Goal: Task Accomplishment & Management: Use online tool/utility

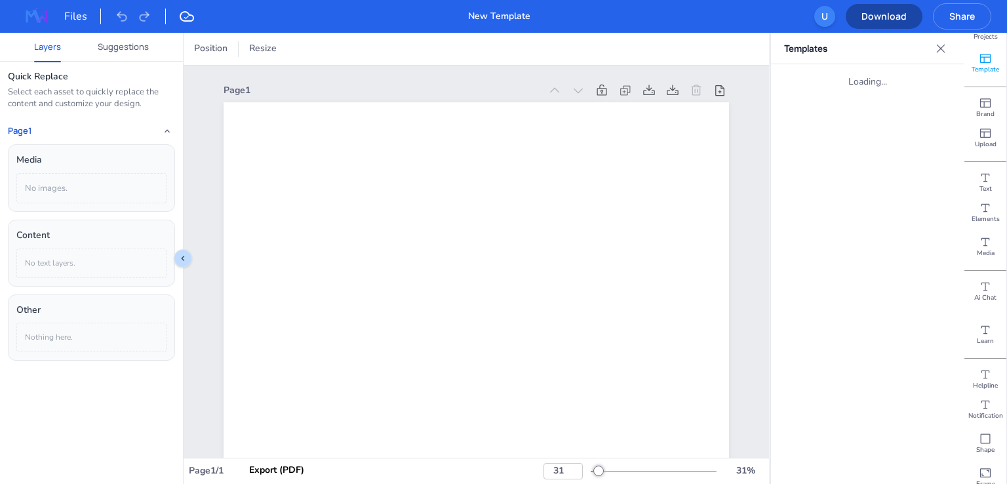
scroll to position [79, 0]
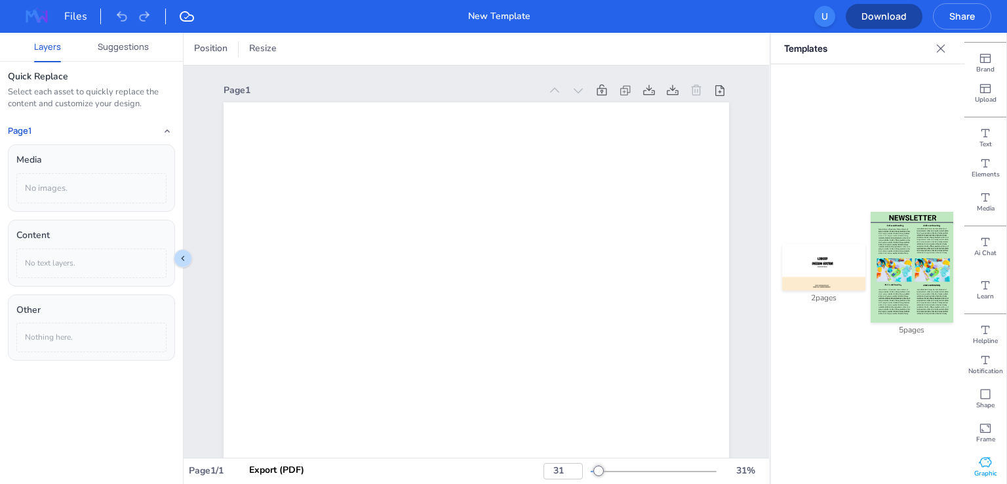
click at [983, 470] on span "Graphic" at bounding box center [986, 473] width 23 height 9
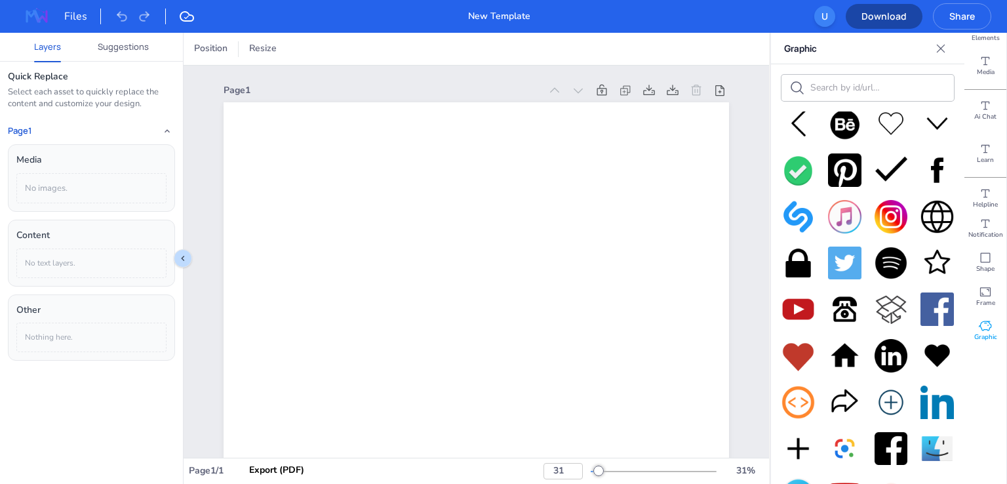
scroll to position [753, 0]
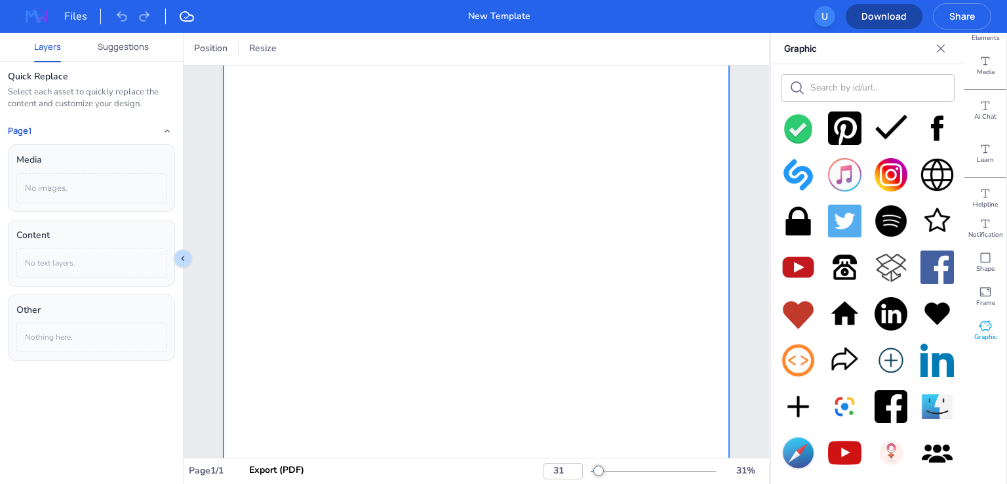
scroll to position [24, 0]
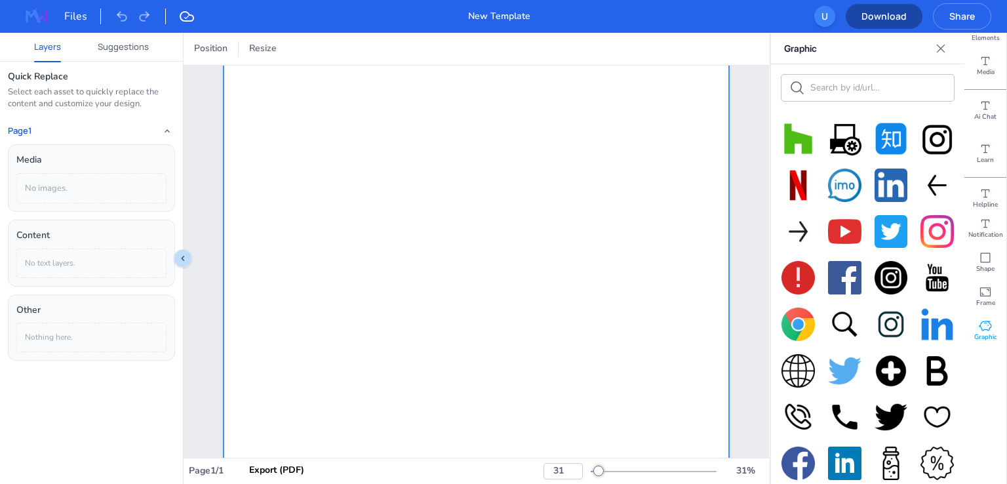
scroll to position [90, 0]
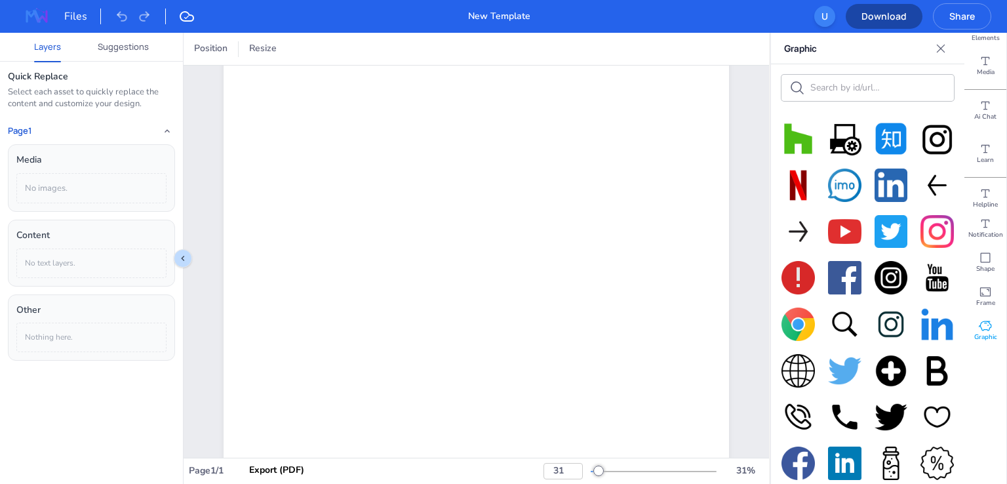
click at [798, 137] on img at bounding box center [798, 138] width 33 height 33
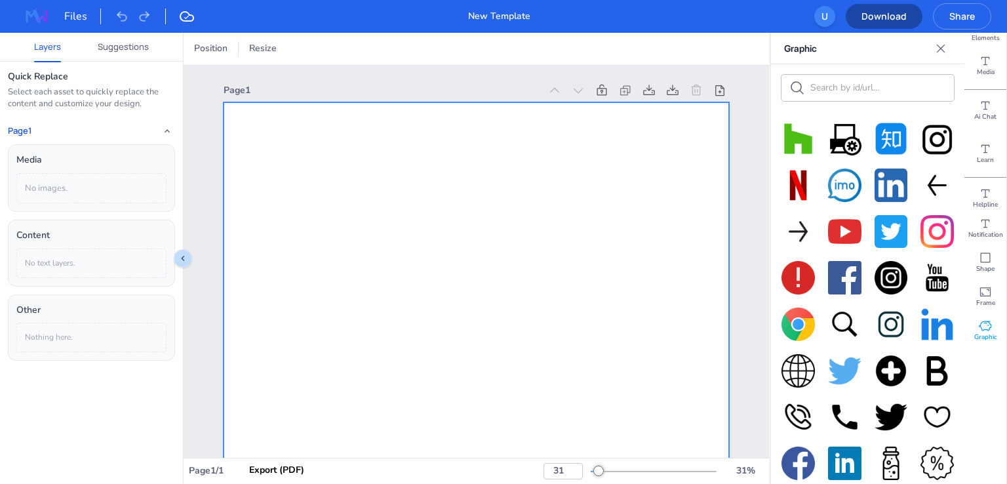
scroll to position [66, 0]
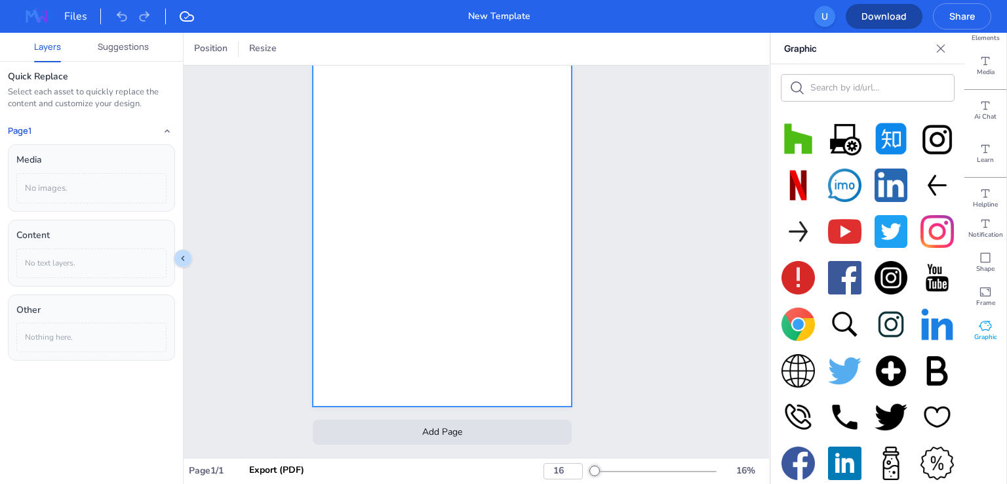
type input "14"
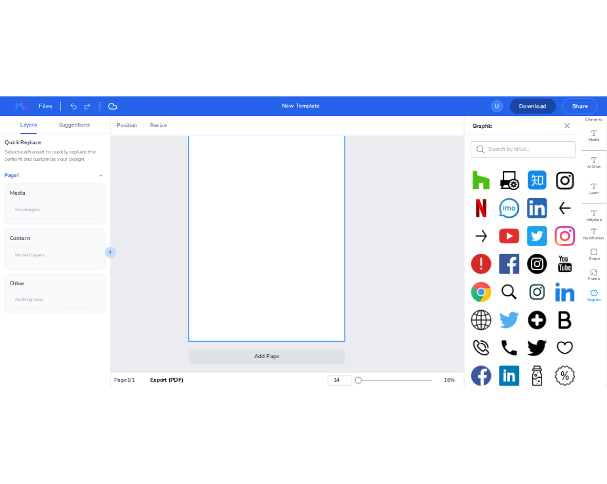
scroll to position [13, 0]
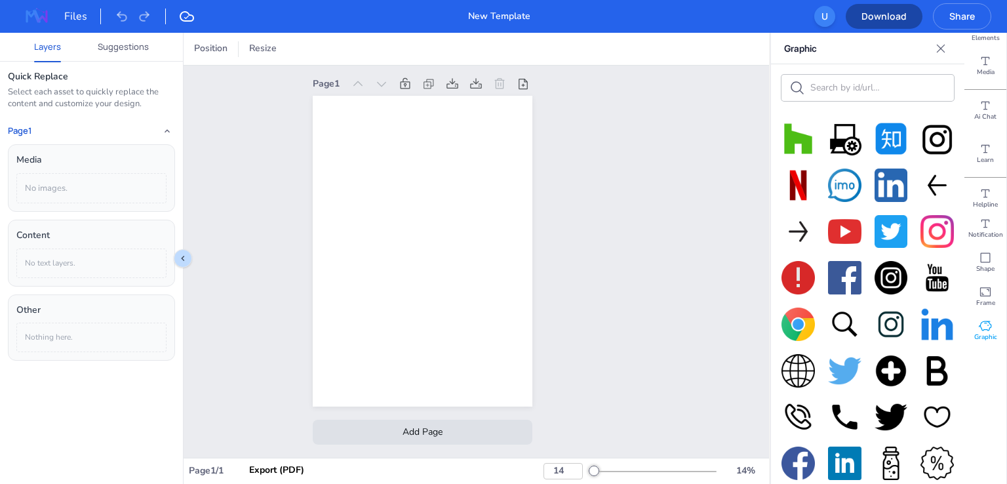
click at [792, 145] on img at bounding box center [798, 138] width 33 height 33
drag, startPoint x: 803, startPoint y: 106, endPoint x: 677, endPoint y: 451, distance: 366.6
click at [677, 451] on div "Page 1 Add Page" at bounding box center [477, 262] width 586 height 392
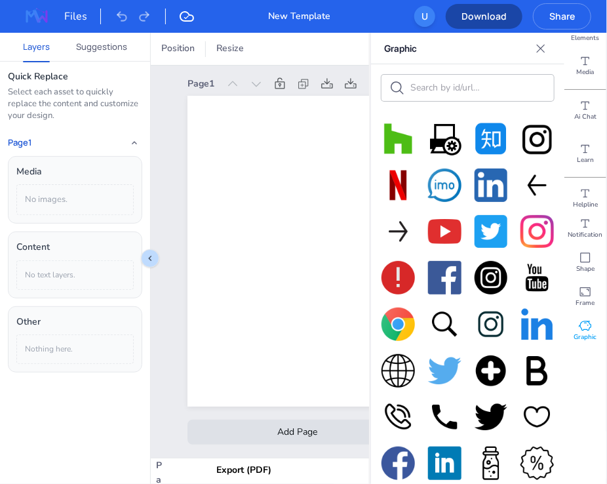
click at [401, 135] on img at bounding box center [398, 138] width 33 height 33
click at [399, 135] on img at bounding box center [398, 138] width 33 height 33
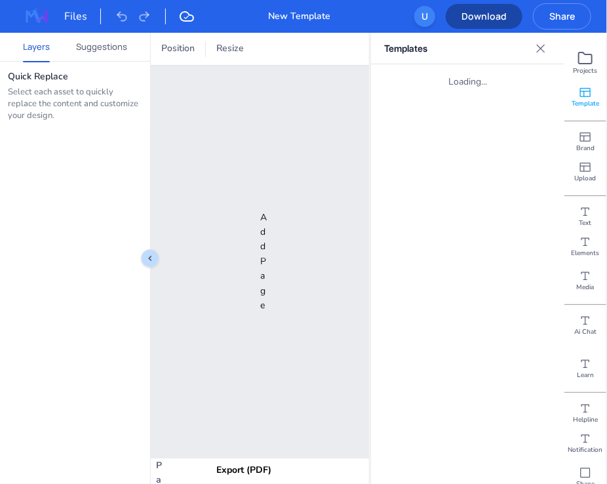
type input "8"
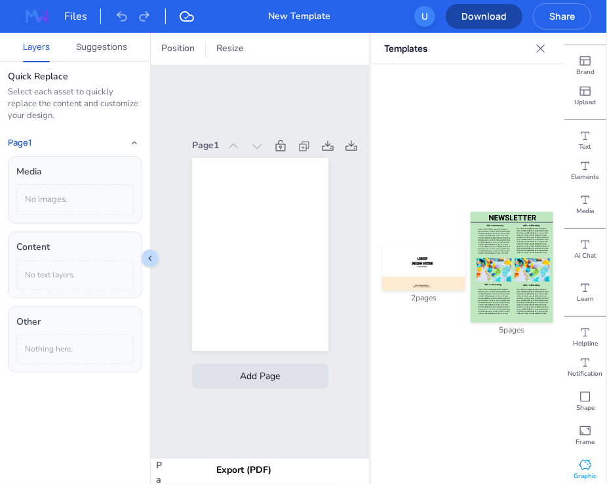
scroll to position [79, 0]
click at [582, 472] on span "Graphic" at bounding box center [585, 473] width 23 height 9
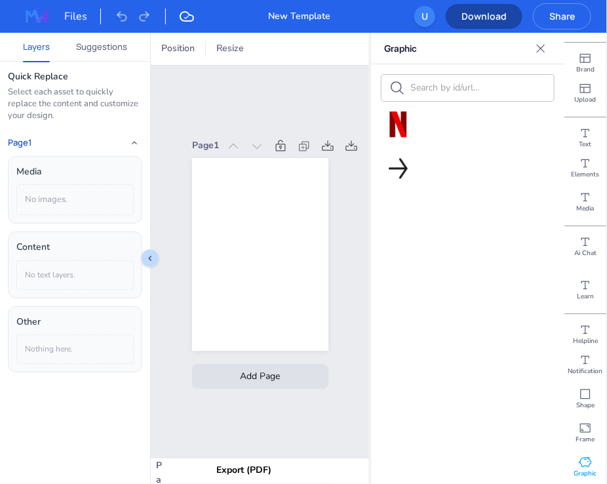
scroll to position [0, 0]
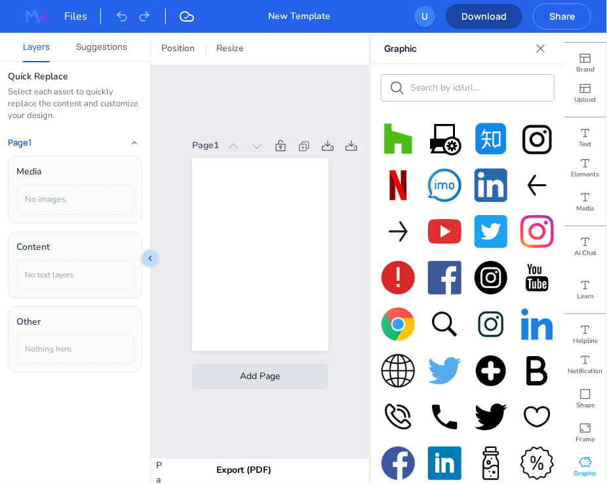
click at [406, 140] on img at bounding box center [398, 138] width 33 height 33
click at [400, 151] on img at bounding box center [398, 138] width 33 height 33
click at [450, 229] on img at bounding box center [444, 231] width 33 height 33
click at [398, 140] on img at bounding box center [398, 138] width 33 height 33
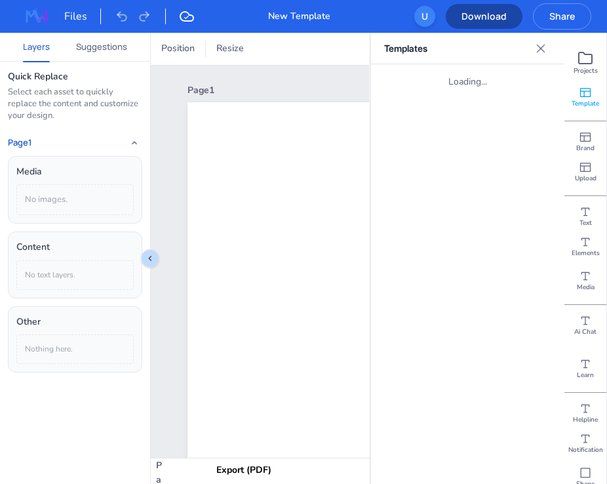
type input "8"
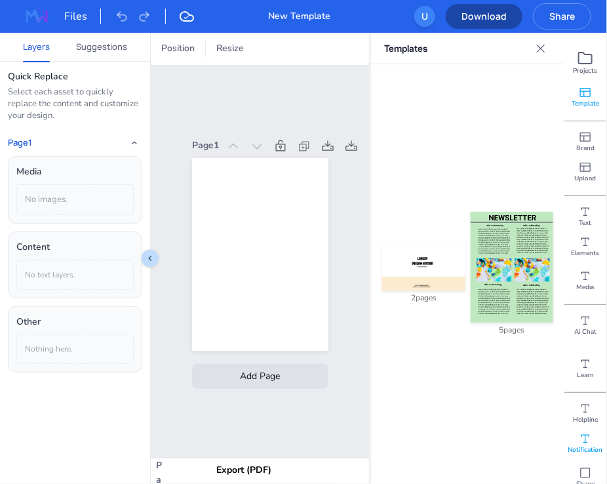
scroll to position [79, 0]
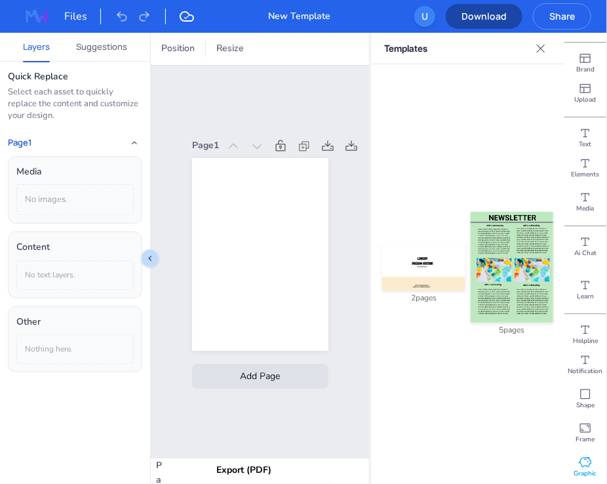
click at [582, 456] on icon at bounding box center [585, 462] width 13 height 13
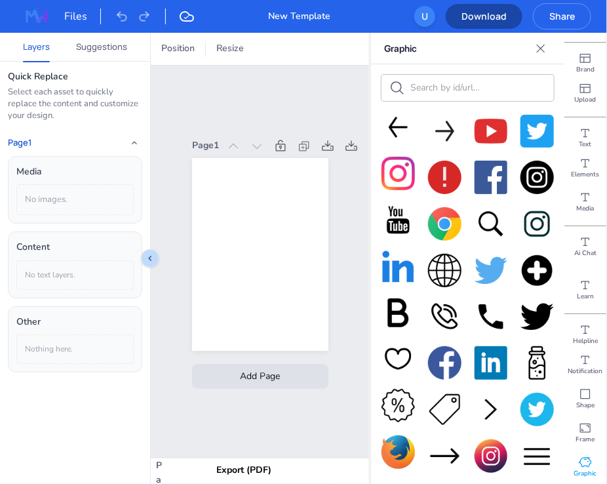
scroll to position [0, 0]
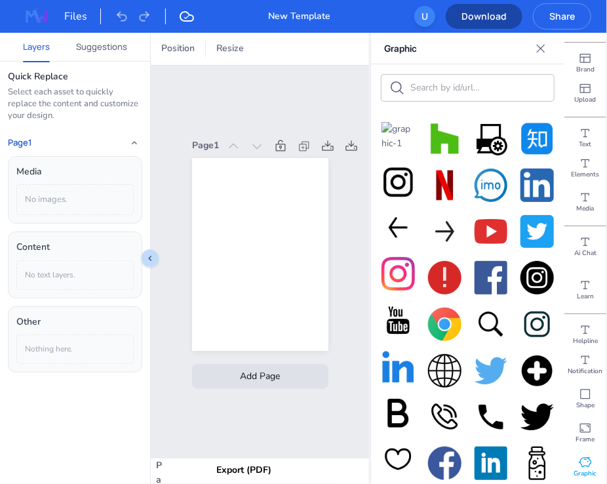
click at [391, 130] on img at bounding box center [398, 137] width 33 height 30
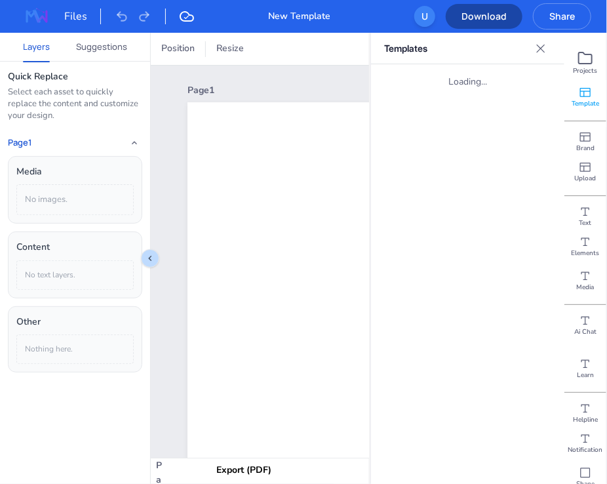
type input "8"
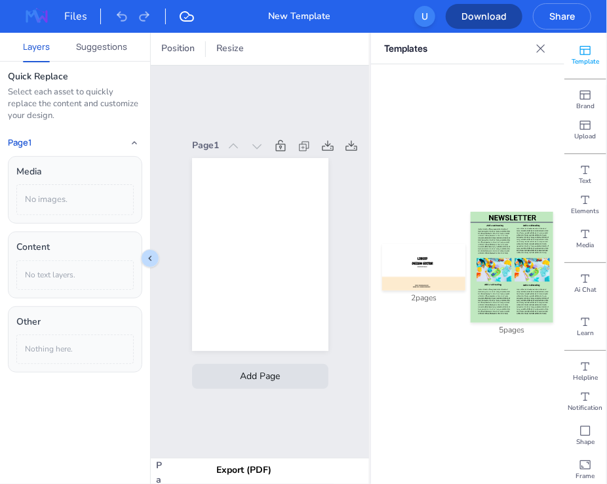
scroll to position [79, 0]
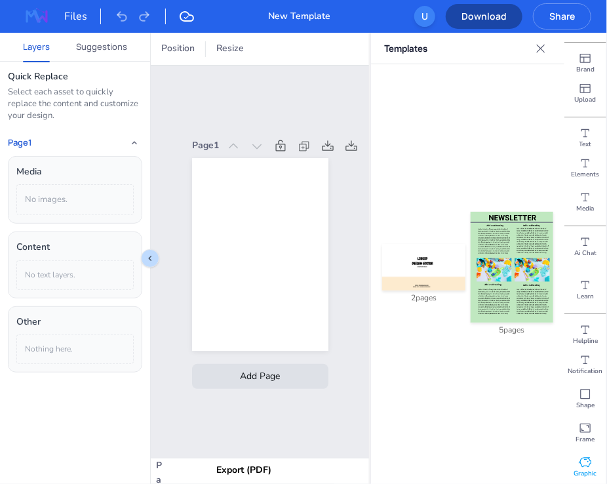
click at [587, 472] on span "Graphic" at bounding box center [585, 473] width 23 height 9
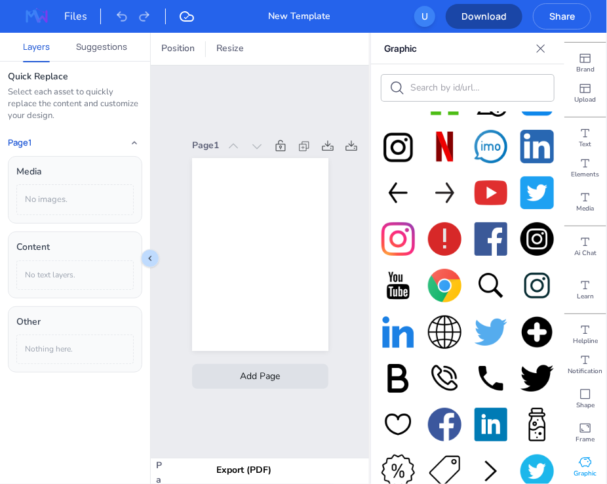
scroll to position [0, 0]
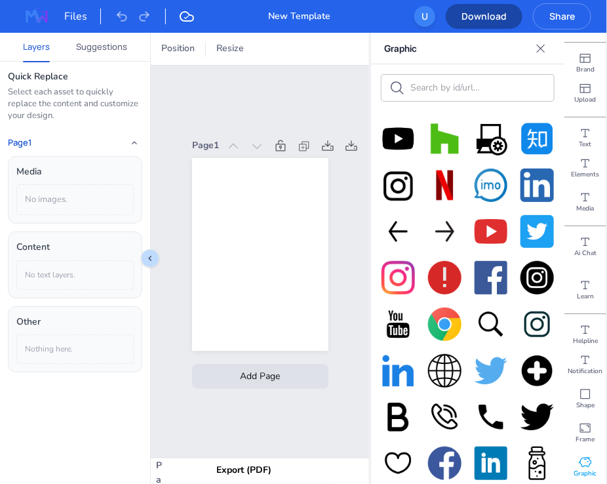
click at [399, 140] on img at bounding box center [398, 138] width 33 height 33
click at [407, 132] on img at bounding box center [398, 138] width 33 height 33
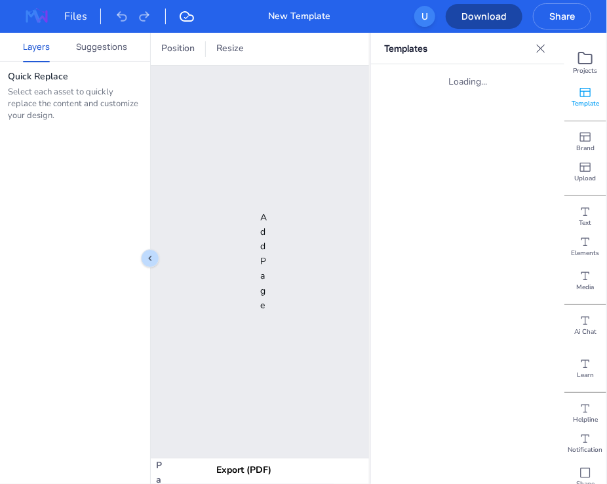
type input "8"
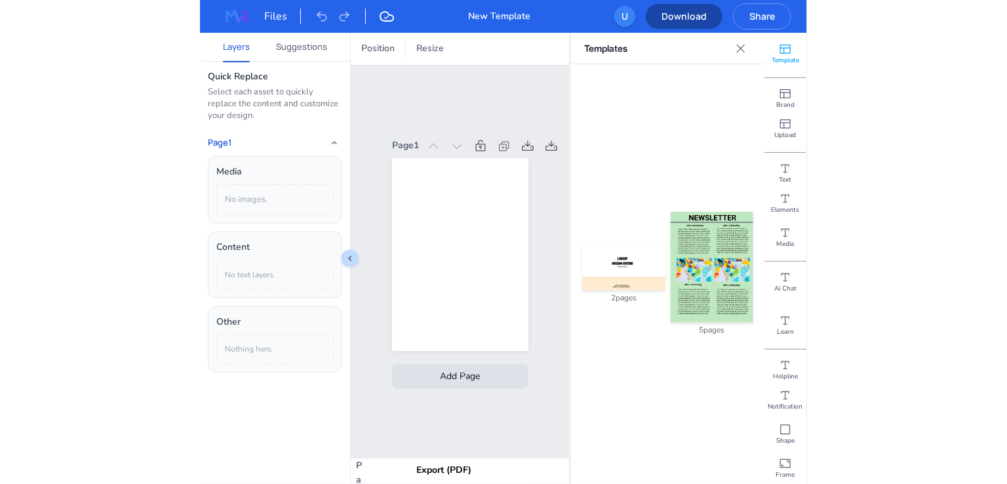
scroll to position [79, 0]
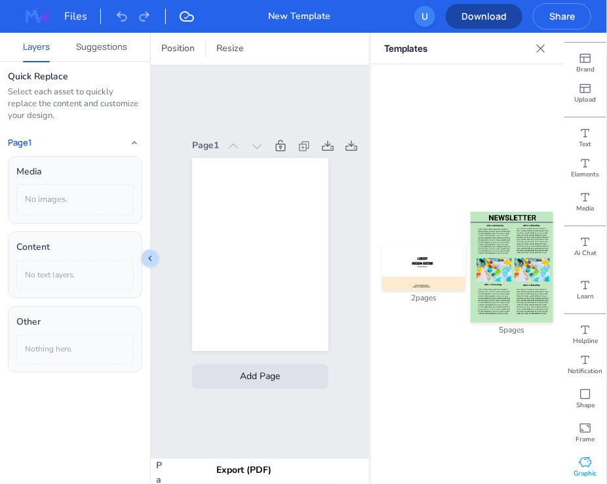
click at [578, 475] on span "Graphic" at bounding box center [585, 473] width 23 height 9
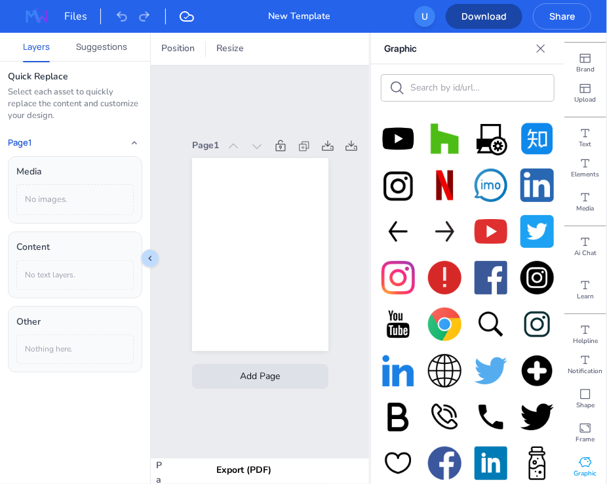
click at [404, 135] on img at bounding box center [398, 138] width 33 height 33
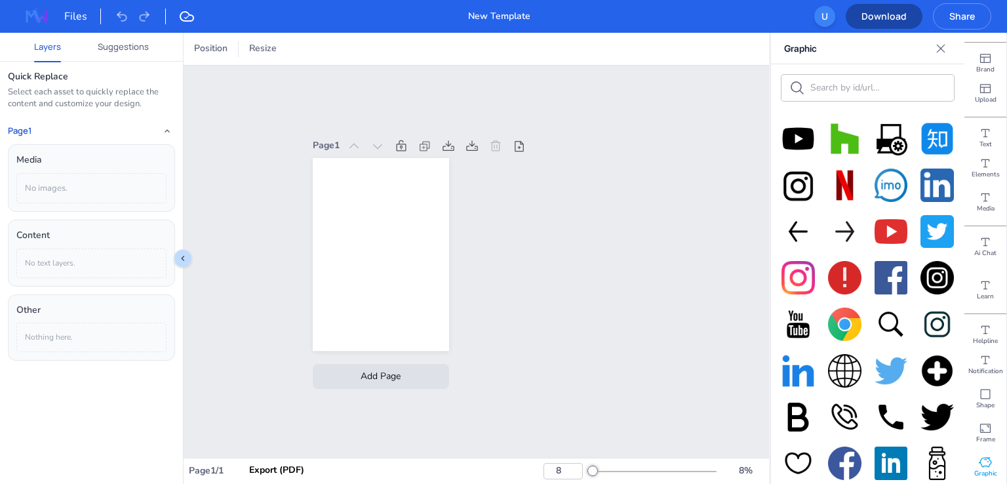
click at [607, 129] on img at bounding box center [798, 138] width 33 height 33
click at [607, 140] on img at bounding box center [844, 138] width 33 height 33
click at [607, 142] on img at bounding box center [798, 138] width 33 height 33
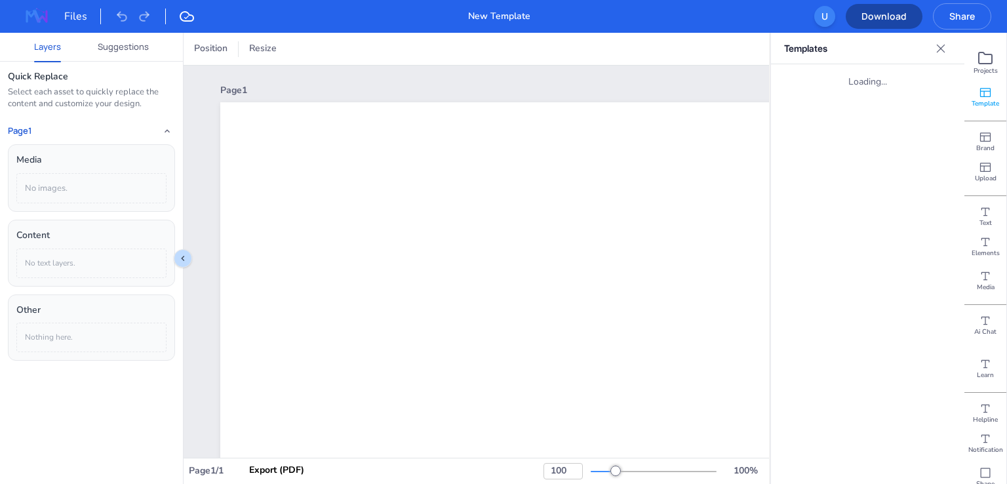
type input "31"
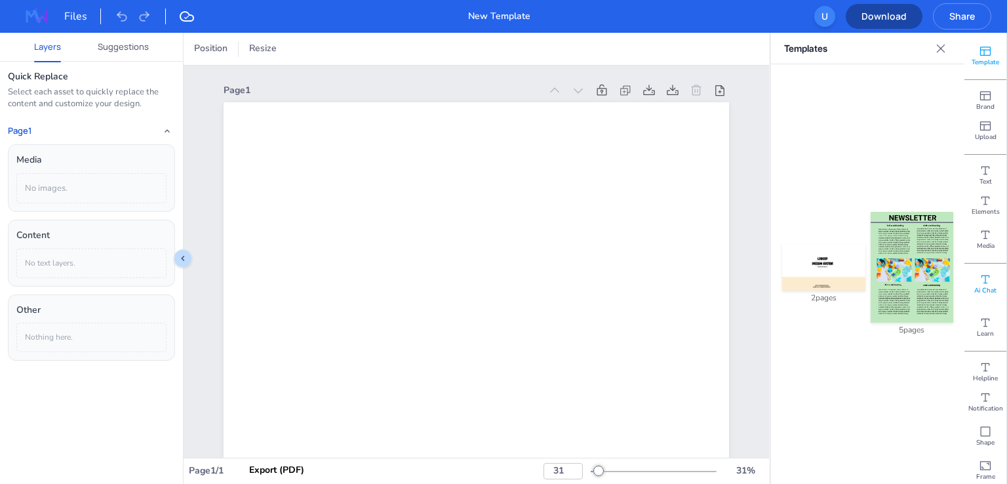
scroll to position [79, 0]
click at [986, 458] on div "Graphic" at bounding box center [986, 467] width 42 height 34
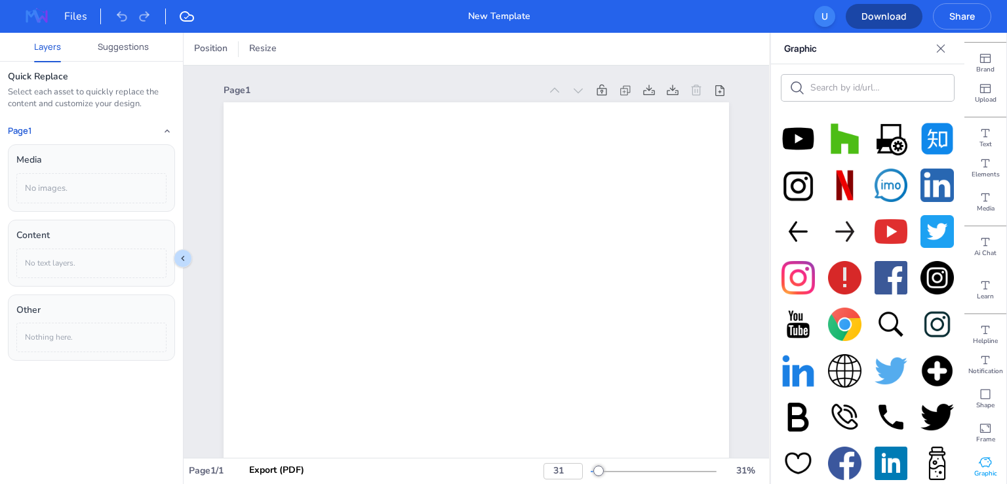
click at [800, 134] on img at bounding box center [798, 138] width 33 height 33
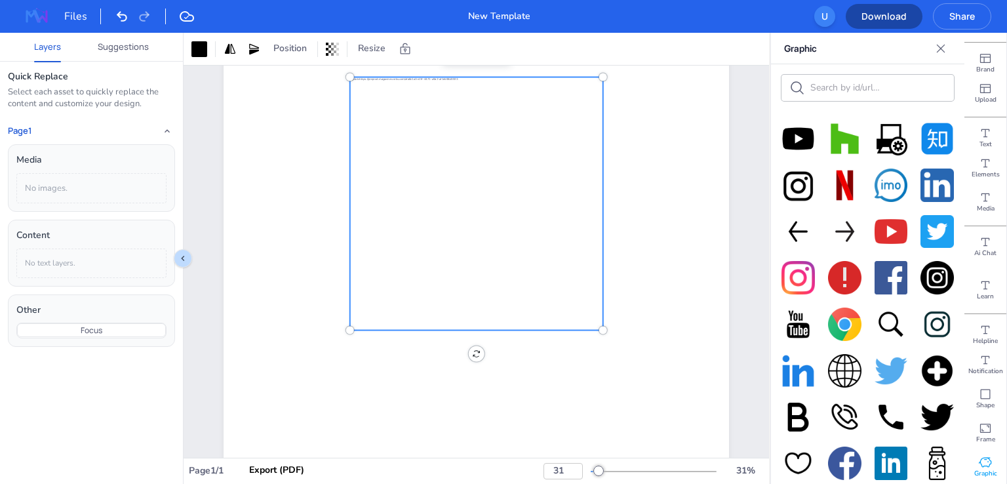
scroll to position [262, 0]
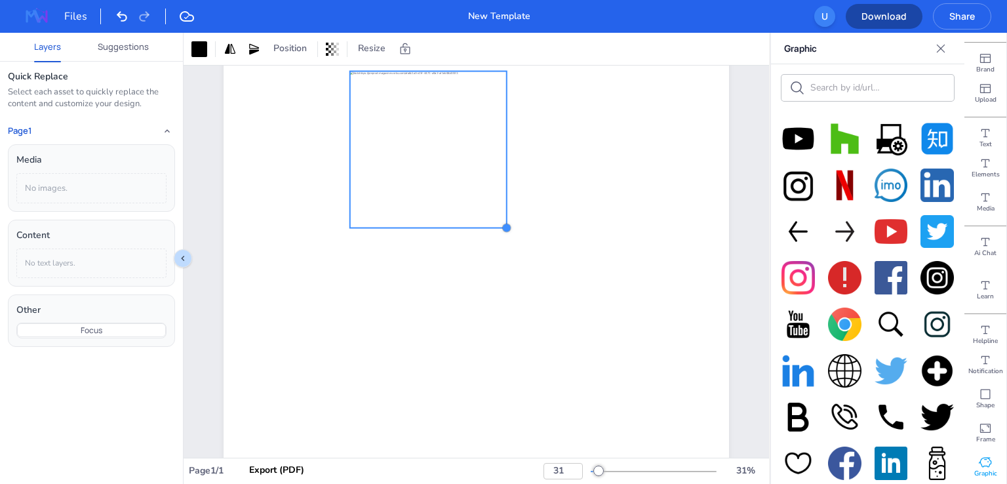
drag, startPoint x: 600, startPoint y: 323, endPoint x: 492, endPoint y: 221, distance: 148.9
click at [501, 222] on div at bounding box center [506, 227] width 10 height 10
click at [228, 50] on icon at bounding box center [230, 48] width 10 height 10
click at [228, 51] on icon at bounding box center [230, 48] width 10 height 10
click at [258, 48] on icon at bounding box center [254, 48] width 10 height 10
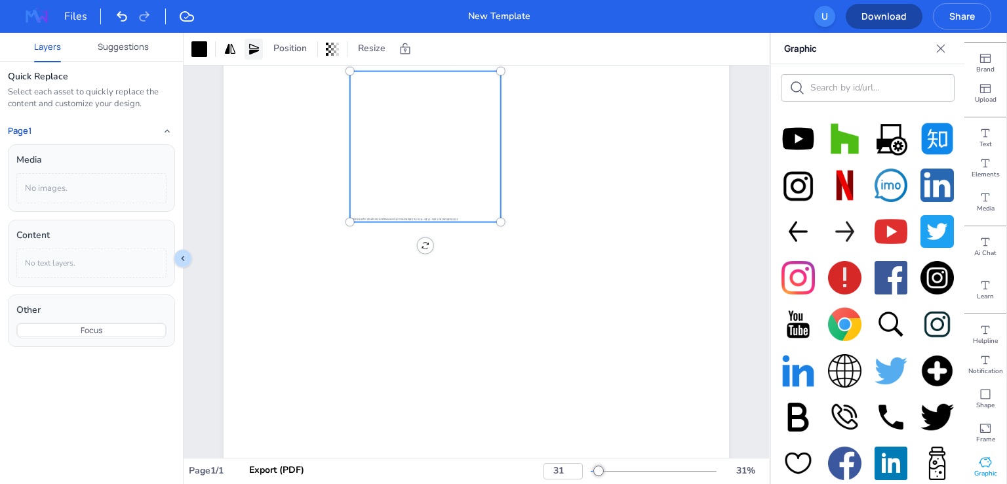
click at [258, 48] on icon at bounding box center [254, 48] width 10 height 10
click at [252, 45] on icon at bounding box center [253, 49] width 13 height 13
click at [251, 48] on icon at bounding box center [254, 48] width 10 height 10
click at [229, 47] on icon at bounding box center [230, 48] width 10 height 10
click at [254, 47] on icon at bounding box center [253, 49] width 13 height 13
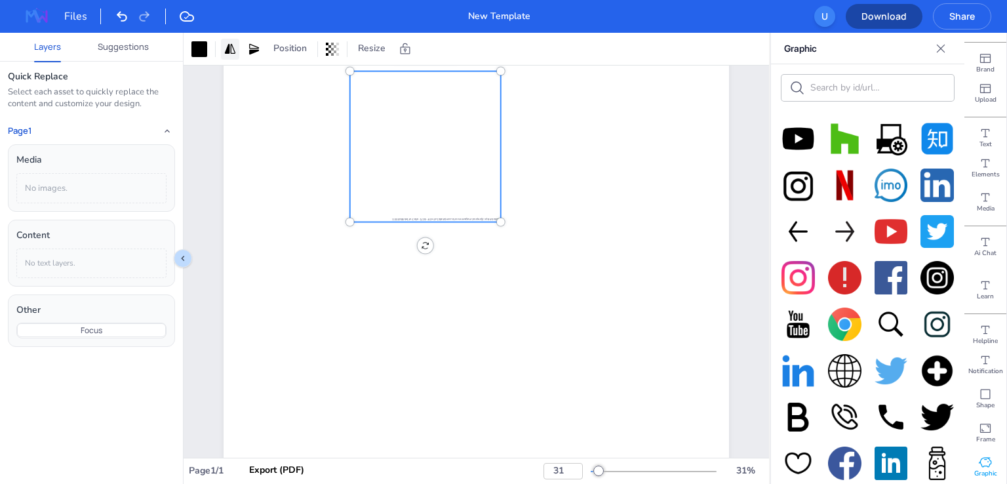
click at [226, 50] on icon at bounding box center [230, 48] width 10 height 10
click at [206, 48] on div at bounding box center [199, 49] width 16 height 16
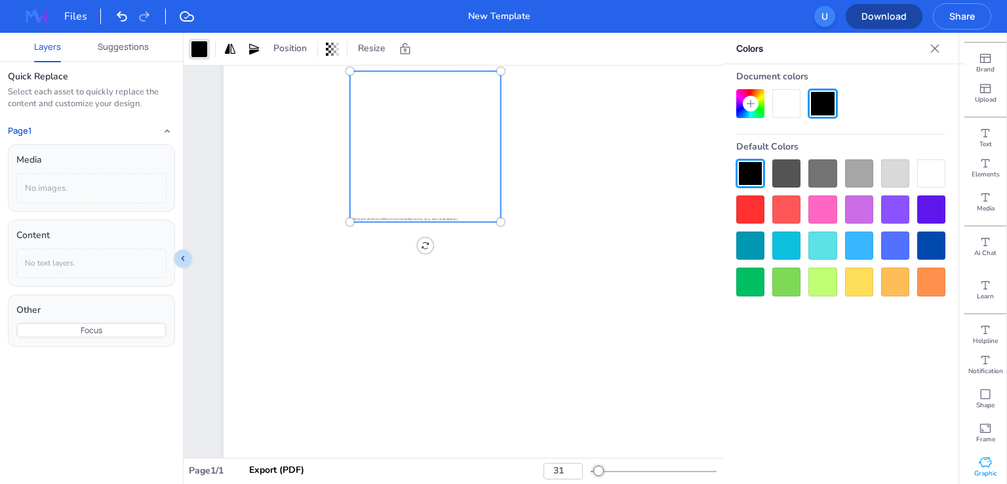
click at [795, 172] on div at bounding box center [787, 173] width 28 height 28
click at [800, 221] on div at bounding box center [787, 209] width 28 height 28
click at [804, 287] on div at bounding box center [840, 227] width 209 height 137
click at [894, 287] on div at bounding box center [895, 282] width 28 height 28
click at [930, 288] on div at bounding box center [931, 282] width 28 height 28
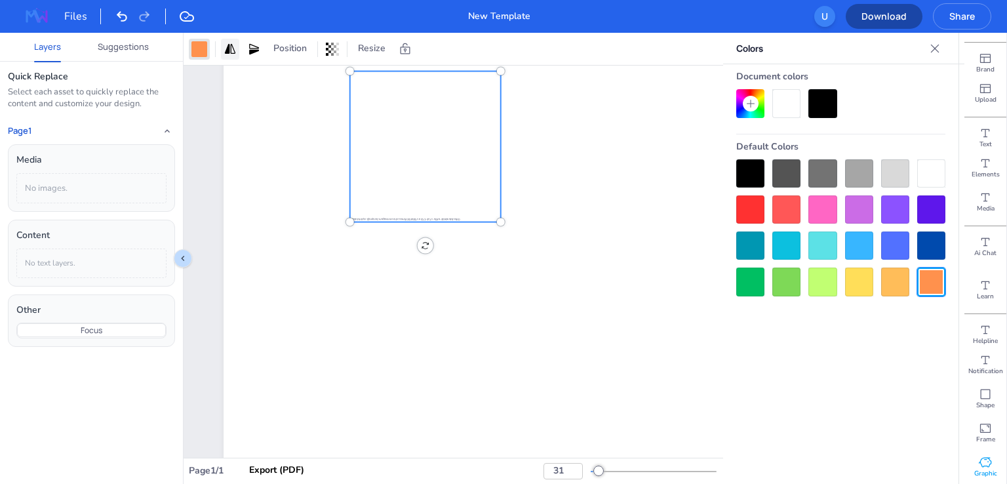
click at [226, 40] on div at bounding box center [230, 49] width 18 height 21
click at [224, 43] on icon at bounding box center [230, 49] width 13 height 13
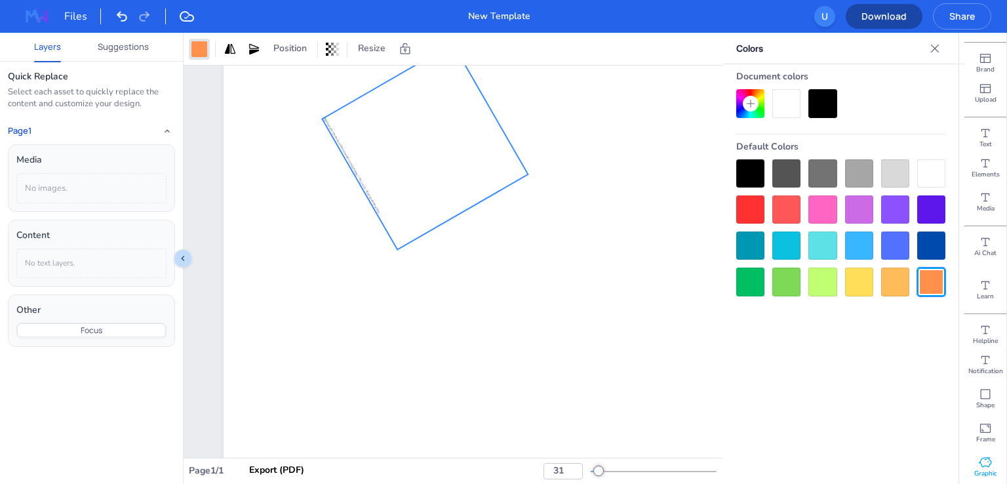
drag, startPoint x: 417, startPoint y: 242, endPoint x: 302, endPoint y: 216, distance: 118.4
click at [302, 216] on div "60 °" at bounding box center [477, 197] width 506 height 715
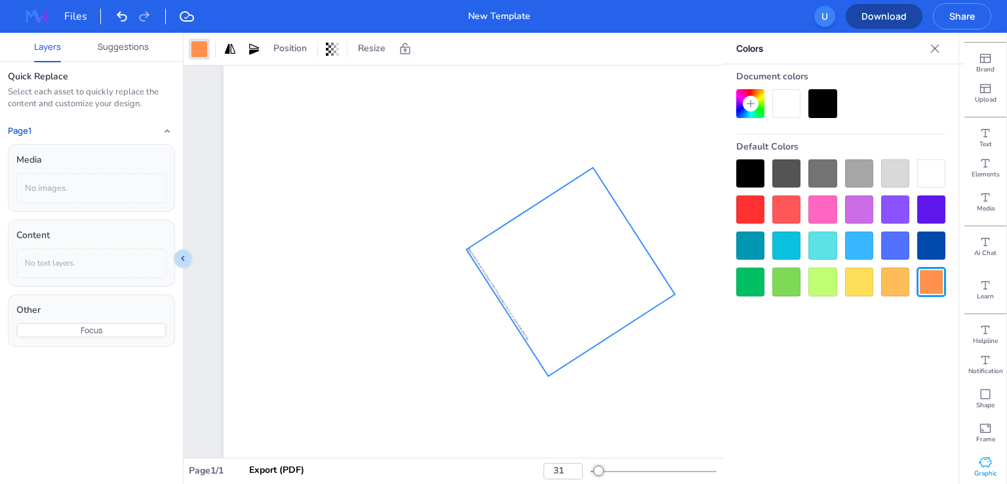
drag, startPoint x: 510, startPoint y: 205, endPoint x: 563, endPoint y: 272, distance: 85.0
click at [563, 272] on div at bounding box center [571, 272] width 208 height 208
click at [931, 53] on icon at bounding box center [935, 48] width 13 height 13
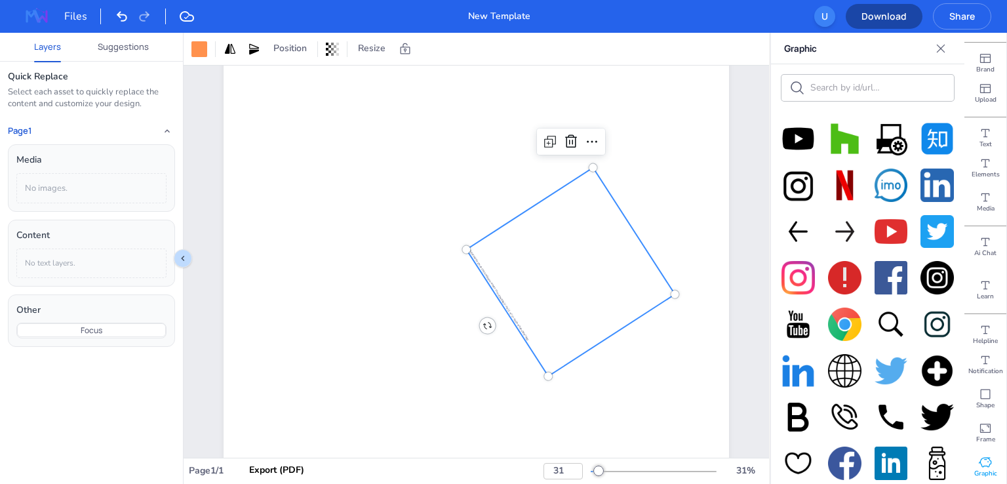
click at [946, 47] on icon "Close" at bounding box center [941, 48] width 13 height 13
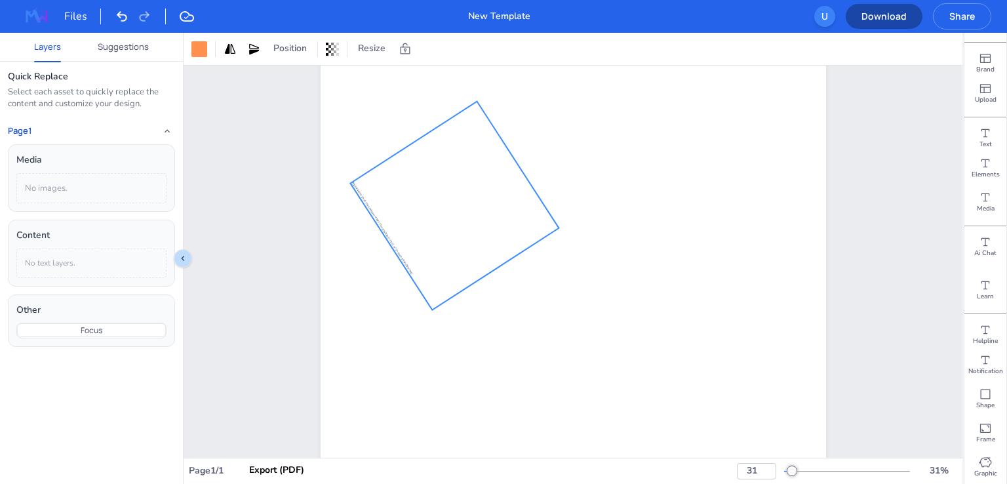
drag, startPoint x: 641, startPoint y: 275, endPoint x: 428, endPoint y: 209, distance: 223.2
click at [428, 209] on div at bounding box center [454, 206] width 208 height 208
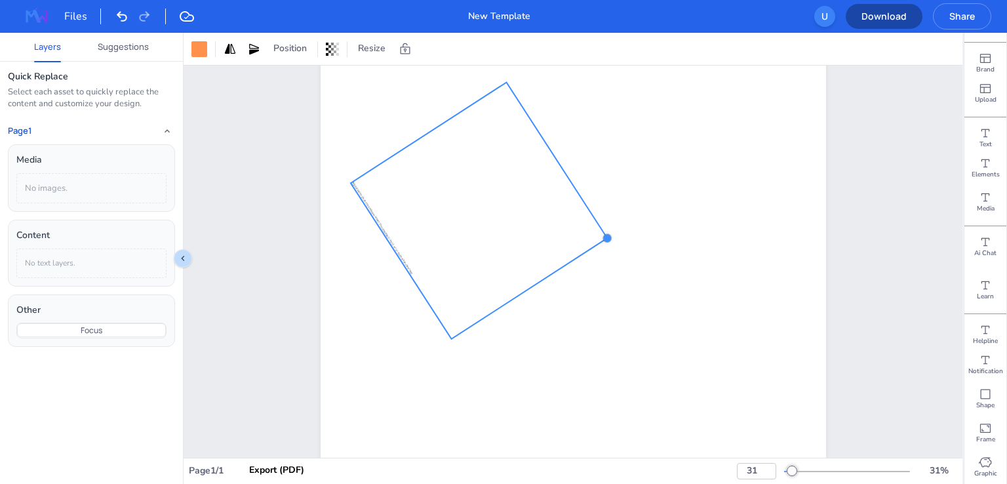
drag, startPoint x: 554, startPoint y: 224, endPoint x: 571, endPoint y: 254, distance: 35.2
click at [571, 254] on div at bounding box center [574, 197] width 506 height 715
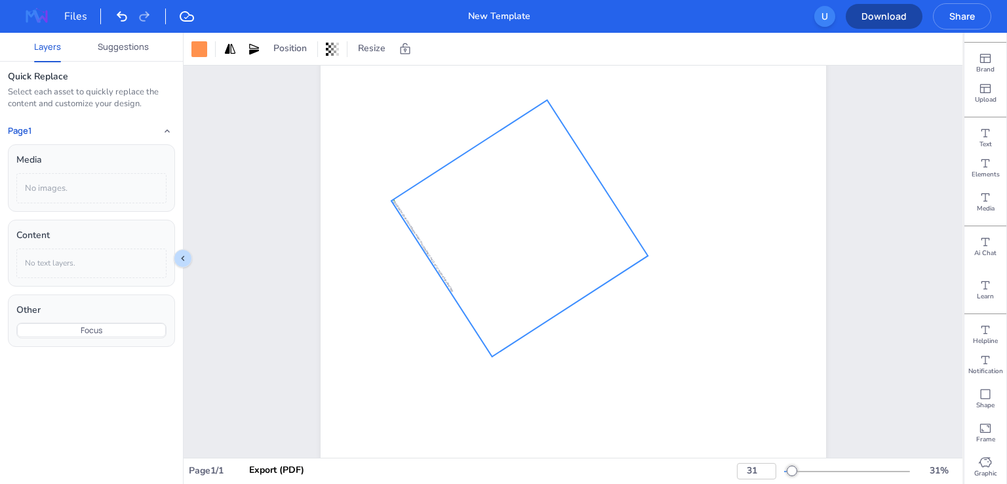
drag, startPoint x: 483, startPoint y: 222, endPoint x: 554, endPoint y: 256, distance: 79.2
click at [556, 256] on div at bounding box center [519, 228] width 256 height 256
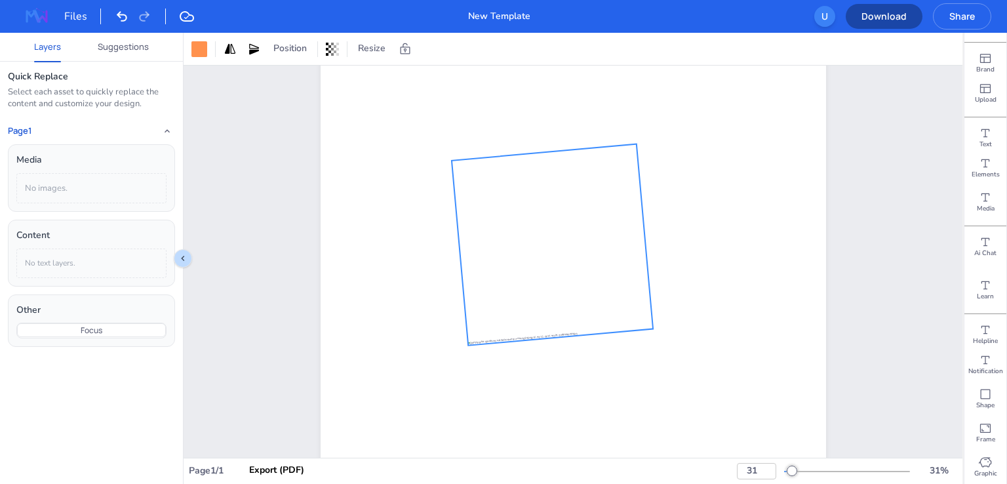
drag, startPoint x: 452, startPoint y: 311, endPoint x: 559, endPoint y: 353, distance: 115.1
click at [559, 353] on div "355 °" at bounding box center [574, 197] width 506 height 715
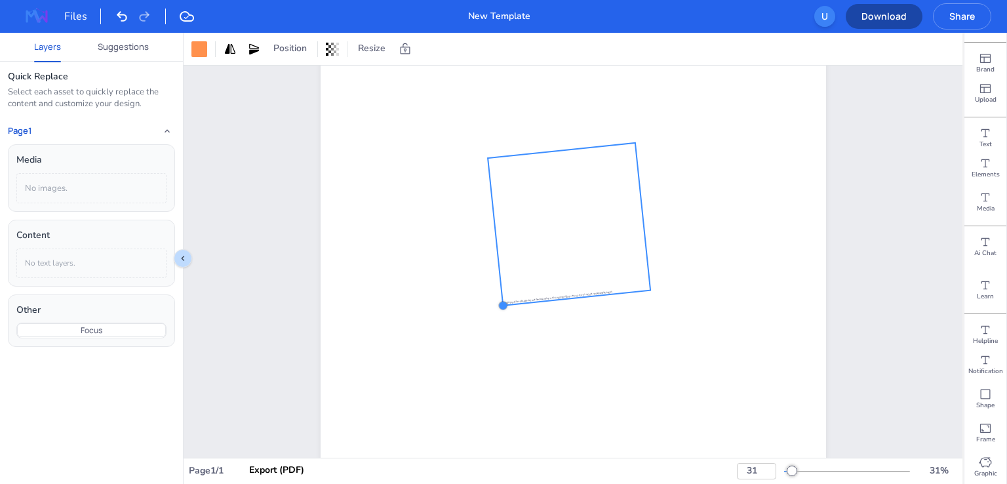
drag, startPoint x: 468, startPoint y: 344, endPoint x: 538, endPoint y: 298, distance: 83.7
click at [538, 298] on div at bounding box center [574, 197] width 506 height 715
click at [247, 47] on div at bounding box center [254, 49] width 18 height 21
click at [226, 58] on div at bounding box center [230, 49] width 18 height 21
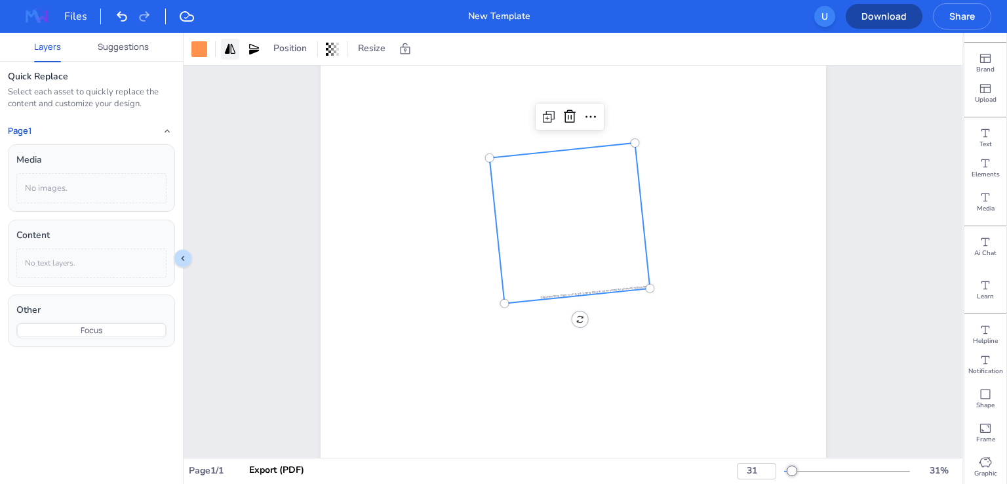
click at [226, 58] on div at bounding box center [230, 49] width 18 height 21
